Goal: Check status: Check status

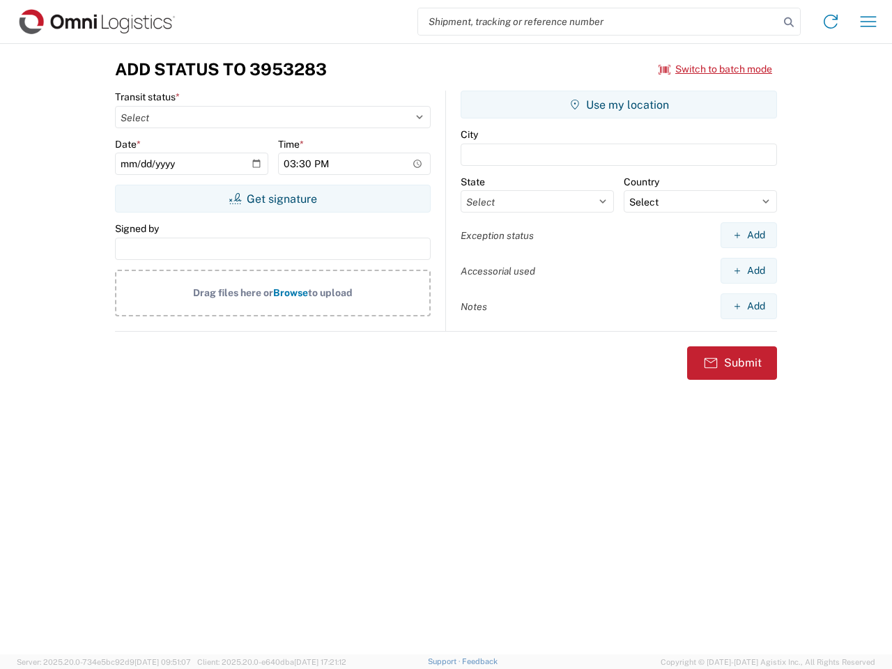
click at [598, 22] on input "search" at bounding box center [598, 21] width 361 height 26
click at [788, 22] on icon at bounding box center [789, 23] width 20 height 20
click at [830, 22] on icon at bounding box center [830, 21] width 22 height 22
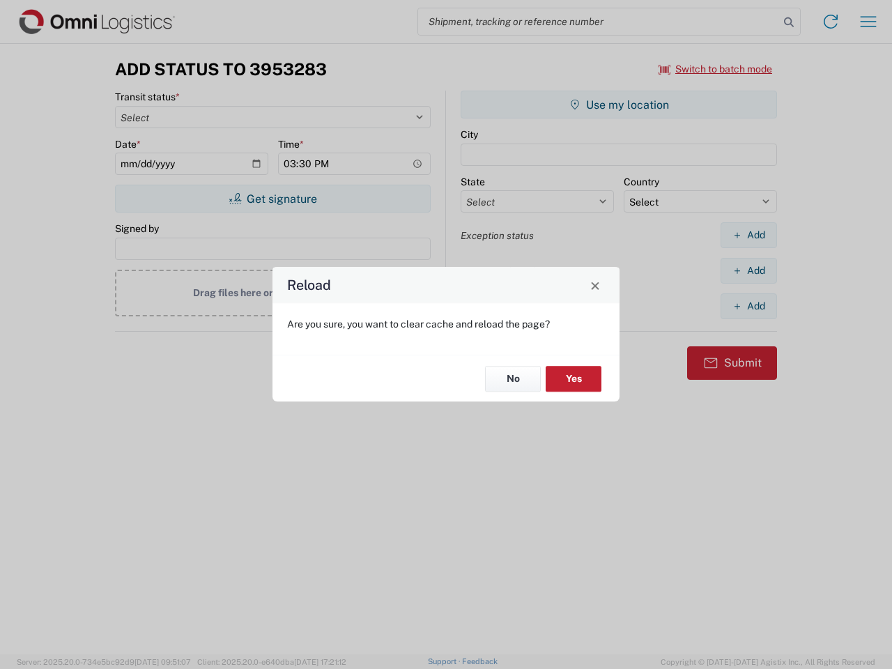
click at [715, 69] on div "Reload Are you sure, you want to clear cache and reload the page? No Yes" at bounding box center [446, 334] width 892 height 669
click at [272, 199] on div "Reload Are you sure, you want to clear cache and reload the page? No Yes" at bounding box center [446, 334] width 892 height 669
click at [619, 104] on div "Reload Are you sure, you want to clear cache and reload the page? No Yes" at bounding box center [446, 334] width 892 height 669
click at [748, 235] on div "Reload Are you sure, you want to clear cache and reload the page? No Yes" at bounding box center [446, 334] width 892 height 669
click at [748, 270] on div "Reload Are you sure, you want to clear cache and reload the page? No Yes" at bounding box center [446, 334] width 892 height 669
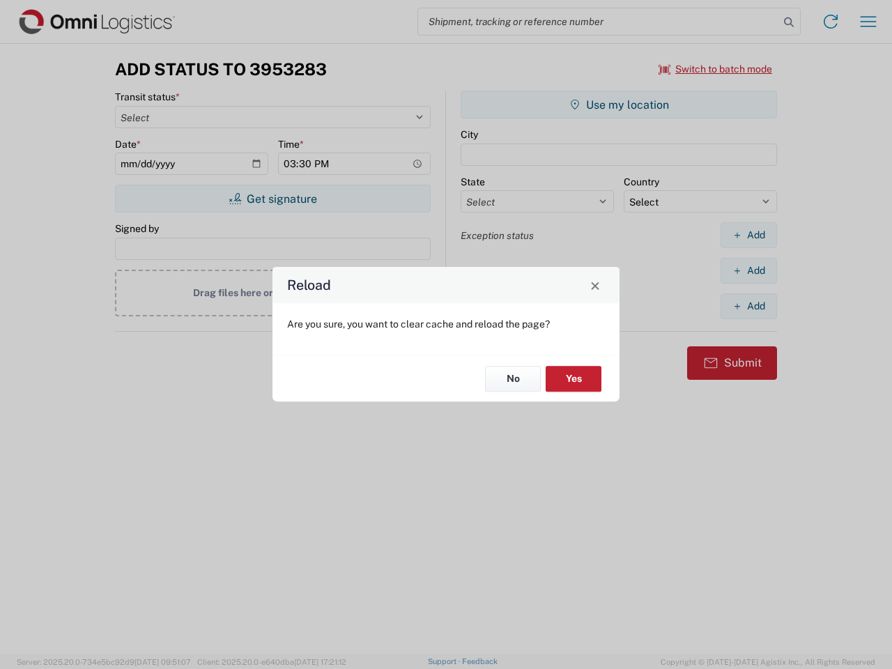
click at [748, 306] on div "Reload Are you sure, you want to clear cache and reload the page? No Yes" at bounding box center [446, 334] width 892 height 669
